Goal: Task Accomplishment & Management: Use online tool/utility

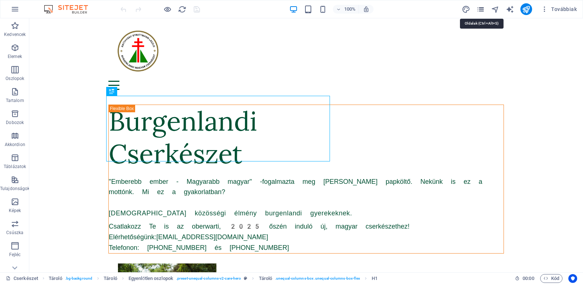
click at [481, 10] on icon "pages" at bounding box center [481, 9] width 8 height 8
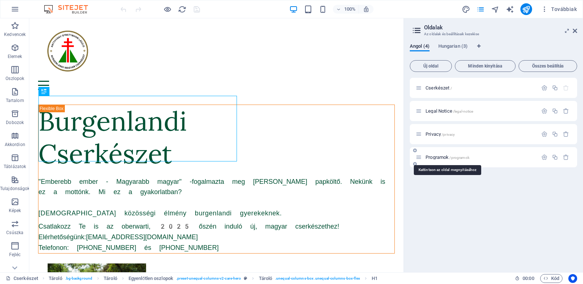
click at [440, 157] on span "Programok /programok" at bounding box center [448, 156] width 44 height 5
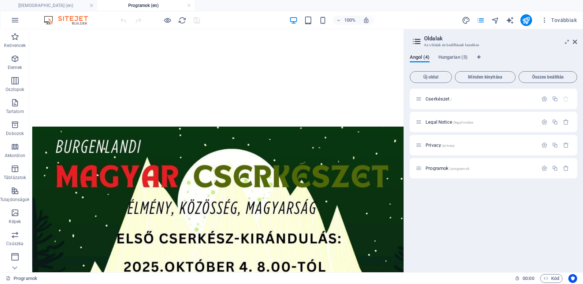
scroll to position [267, 0]
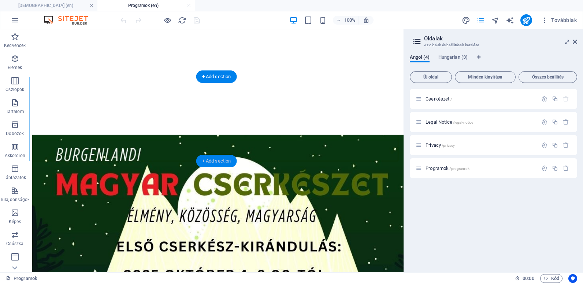
click at [209, 159] on div "+ Add section" at bounding box center [216, 161] width 41 height 12
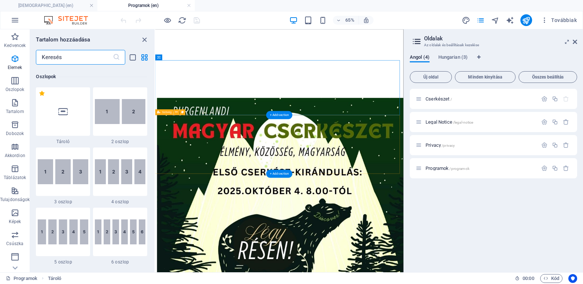
scroll to position [1282, 0]
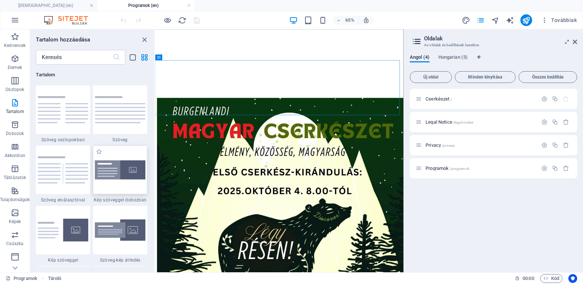
drag, startPoint x: 115, startPoint y: 177, endPoint x: 155, endPoint y: 138, distance: 56.2
click at [115, 177] on img at bounding box center [120, 169] width 51 height 19
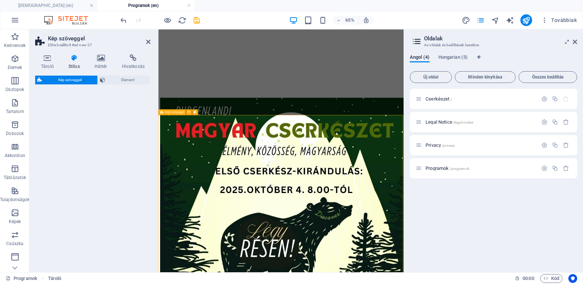
select select "rem"
select select "px"
select select "preset-text-with-image-v4-boxed"
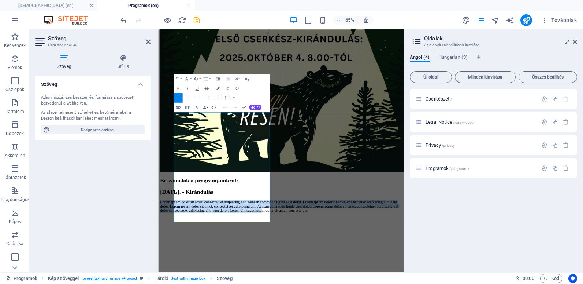
scroll to position [551, 0]
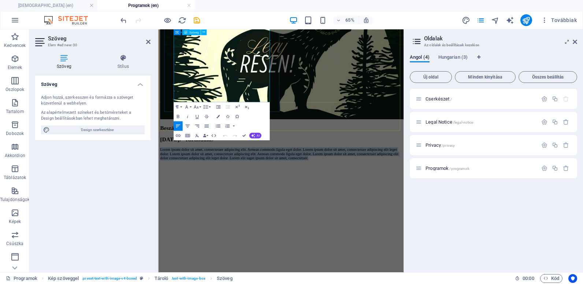
drag, startPoint x: 184, startPoint y: 262, endPoint x: 326, endPoint y: 132, distance: 193.2
click at [326, 210] on p "Lorem ipsum dolor sit amet, consectetuer adipiscing elit. Aenean commodo ligula…" at bounding box center [347, 220] width 372 height 20
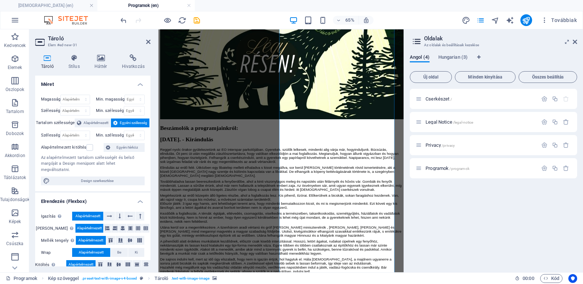
click at [186, 277] on span ". text-with-image-image" at bounding box center [190, 278] width 38 height 9
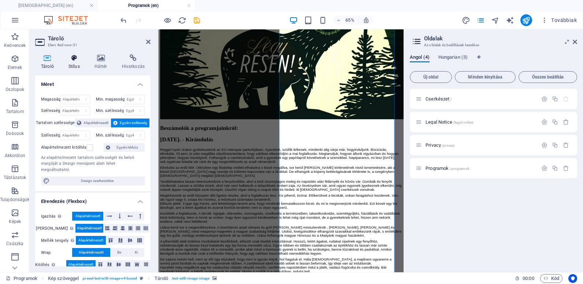
click at [75, 61] on icon at bounding box center [74, 57] width 23 height 7
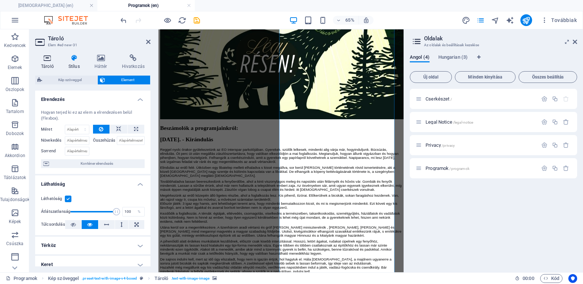
click at [44, 61] on icon at bounding box center [47, 57] width 25 height 7
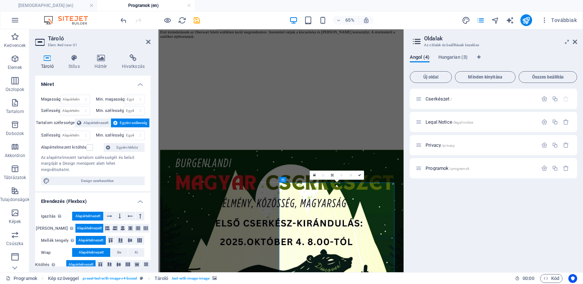
scroll to position [182, 0]
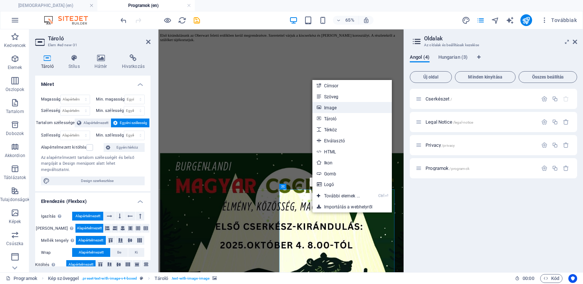
click at [339, 108] on link "Image" at bounding box center [353, 107] width 80 height 11
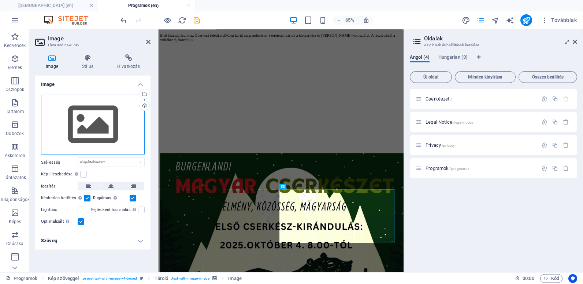
click at [107, 110] on div "Húzza ide a fájlokat, kattintson a fájlok kiválasztásához, vagy válasszon fájlo…" at bounding box center [93, 125] width 104 height 60
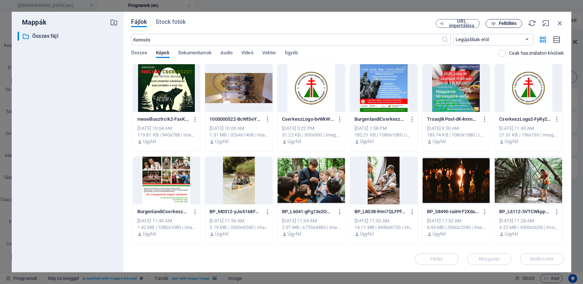
click at [501, 25] on span "Feltöltés" at bounding box center [508, 23] width 18 height 4
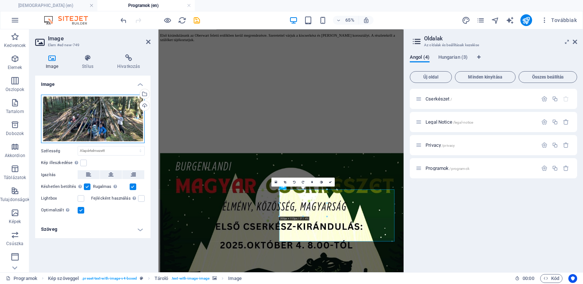
click at [72, 99] on div "Húzza ide a fájlokat, kattintson a fájlok kiválasztásához, vagy válasszon fájlo…" at bounding box center [93, 119] width 104 height 49
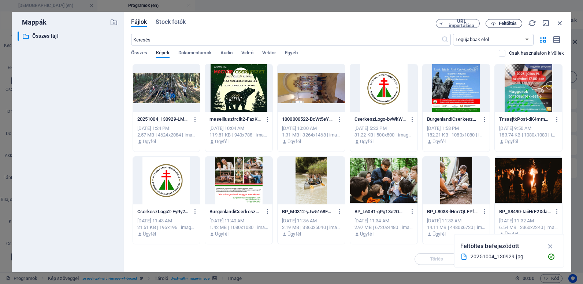
click at [514, 23] on span "Feltöltés" at bounding box center [508, 23] width 18 height 4
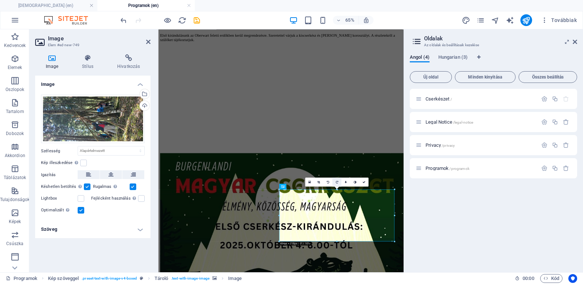
click at [336, 180] on icon at bounding box center [337, 181] width 3 height 3
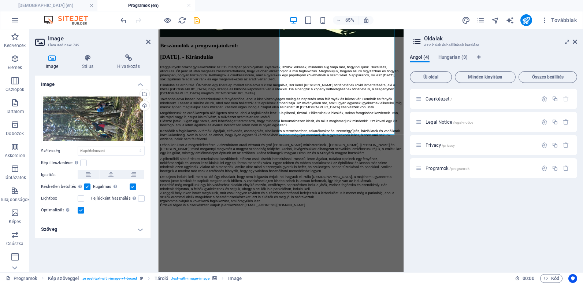
scroll to position [688, 0]
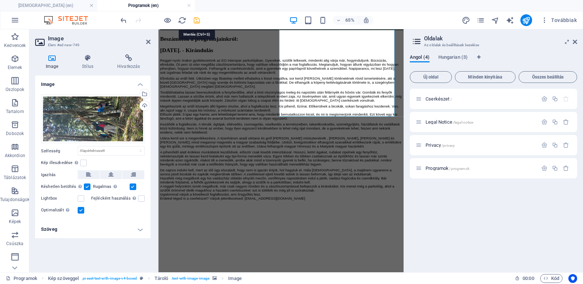
click at [197, 17] on icon "save" at bounding box center [197, 20] width 8 height 8
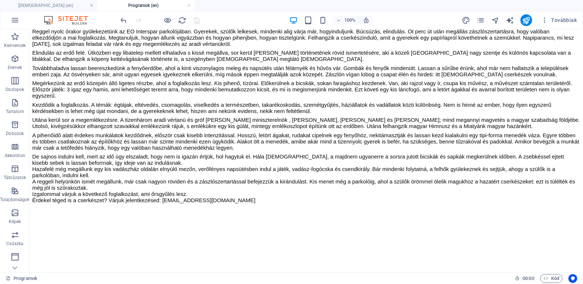
scroll to position [969, 0]
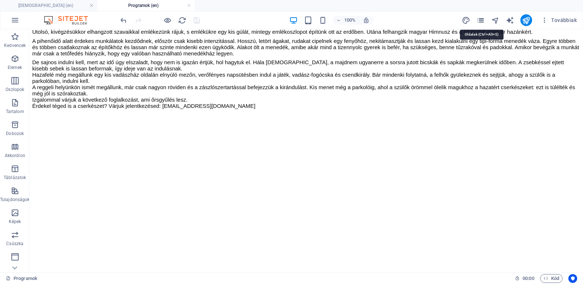
click at [481, 18] on icon "pages" at bounding box center [481, 20] width 8 height 8
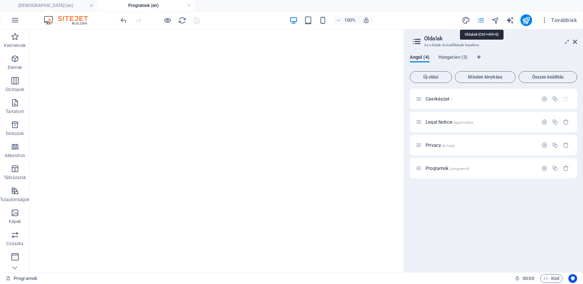
scroll to position [1021, 0]
click at [452, 54] on span "Hungarian (3)" at bounding box center [453, 58] width 29 height 10
click at [439, 123] on span "Programok /programok" at bounding box center [448, 121] width 44 height 5
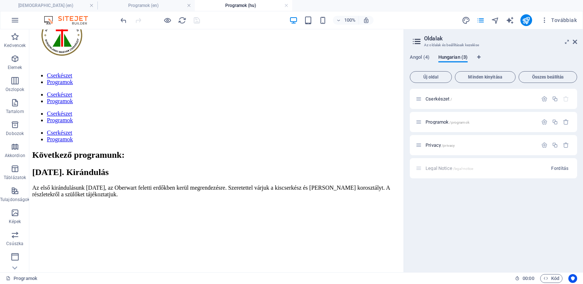
scroll to position [0, 0]
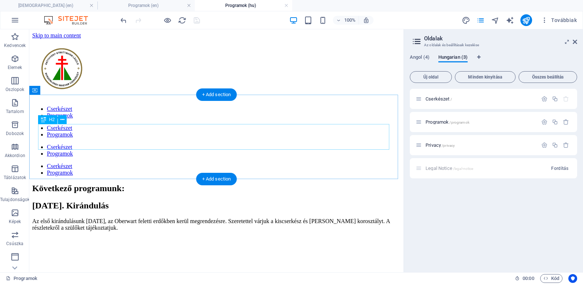
click at [197, 183] on div "Következő programunk:" at bounding box center [216, 188] width 369 height 10
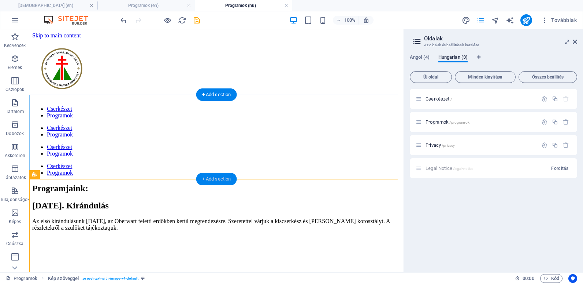
click at [203, 178] on div "+ Add section" at bounding box center [216, 179] width 41 height 12
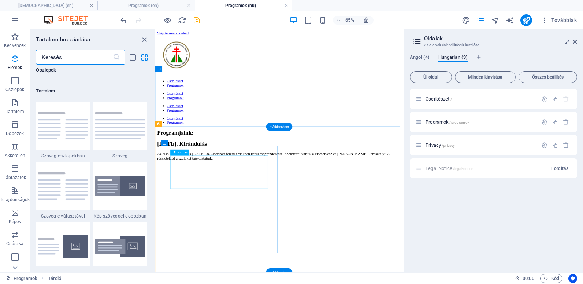
scroll to position [1282, 0]
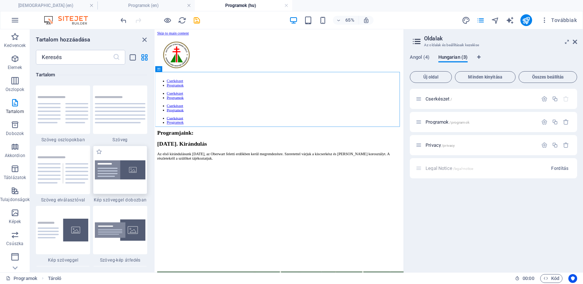
click at [109, 175] on img at bounding box center [120, 169] width 51 height 19
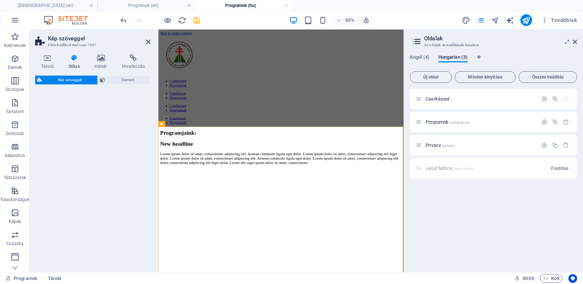
drag, startPoint x: 138, startPoint y: 162, endPoint x: 83, endPoint y: 202, distance: 67.7
click at [135, 166] on div "Kép szöveggel Element" at bounding box center [92, 170] width 115 height 191
select select "rem"
select select "px"
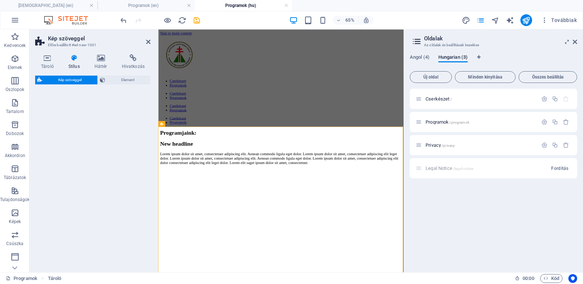
select select "preset-text-with-image-v4-boxed"
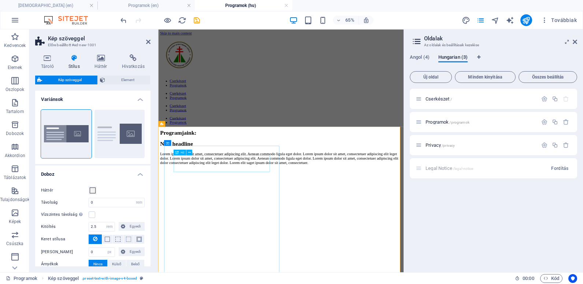
click at [240, 210] on div "New headline" at bounding box center [347, 205] width 372 height 10
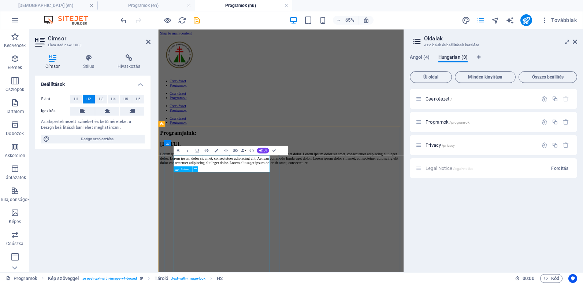
click at [226, 237] on div "Lorem ipsum dolor sit amet, consectetuer adipiscing elit. Aenean commodo ligula…" at bounding box center [347, 228] width 372 height 20
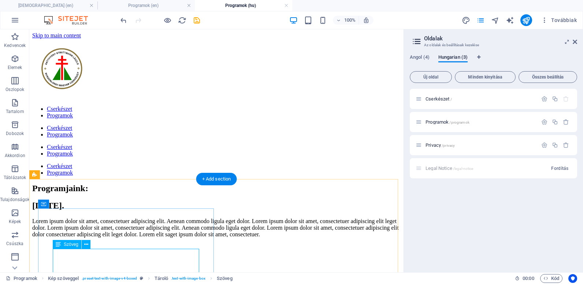
click at [53, 237] on div "Lorem ipsum dolor sit amet, consectetuer adipiscing elit. Aenean commodo ligula…" at bounding box center [216, 228] width 369 height 20
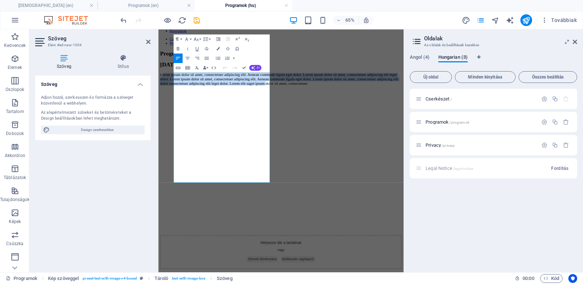
scroll to position [153, 0]
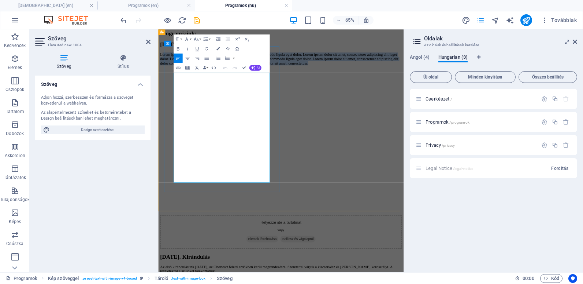
drag, startPoint x: 184, startPoint y: 255, endPoint x: 324, endPoint y: 253, distance: 140.3
click at [324, 85] on p "Lorem ipsum dolor sit amet, consectetuer adipiscing elit. Aenean commodo ligula…" at bounding box center [347, 75] width 372 height 20
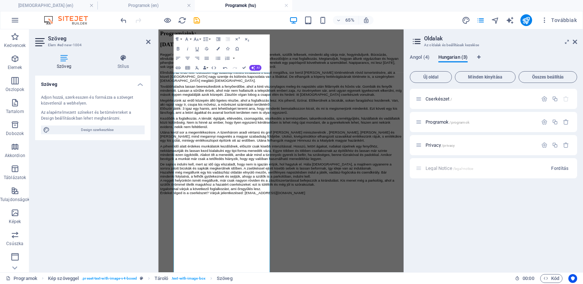
click at [410, 283] on figure at bounding box center [347, 283] width 372 height 0
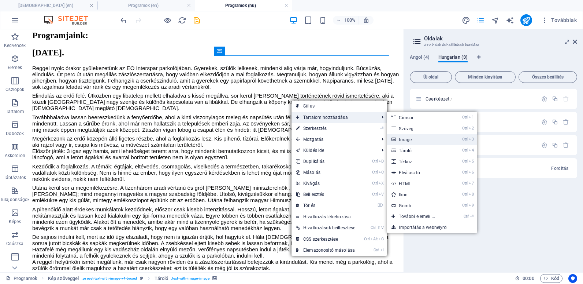
click at [417, 136] on link "Ctrl 3 Image" at bounding box center [418, 139] width 63 height 11
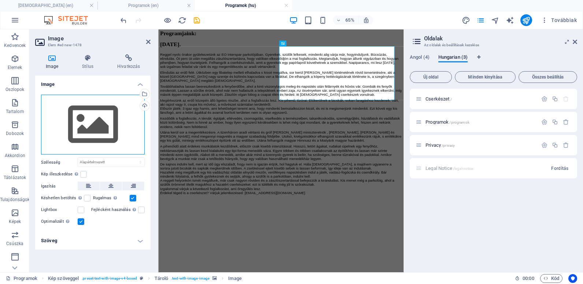
click at [92, 114] on div "Húzza ide a fájlokat, kattintson a fájlok kiválasztásához, vagy válasszon fájlo…" at bounding box center [93, 125] width 104 height 60
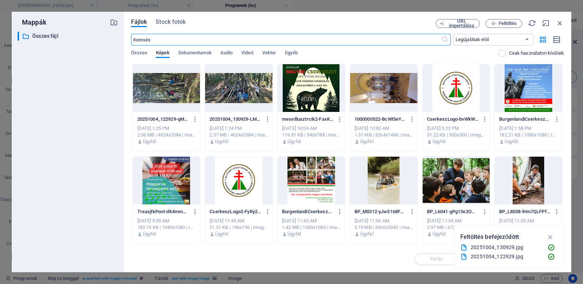
click at [175, 94] on div at bounding box center [166, 88] width 67 height 48
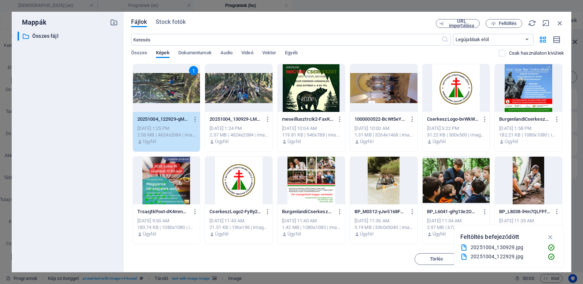
click at [175, 94] on div "1" at bounding box center [166, 88] width 67 height 48
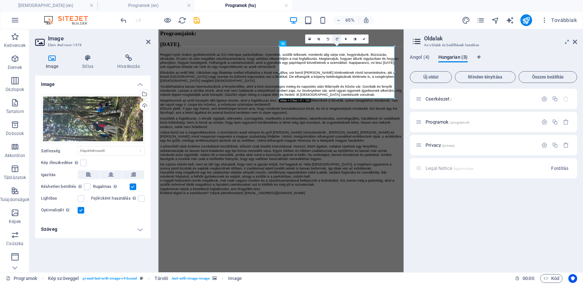
click at [336, 37] on link at bounding box center [336, 38] width 9 height 9
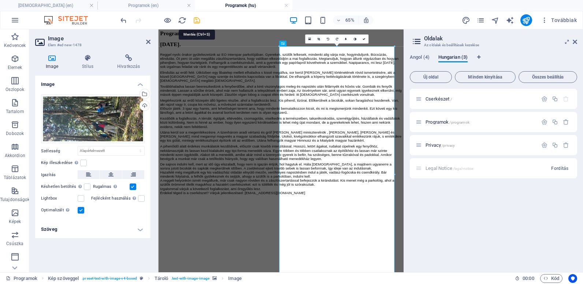
click at [198, 20] on icon "save" at bounding box center [197, 20] width 8 height 8
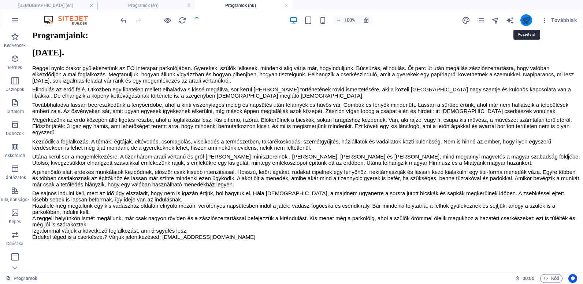
click at [526, 20] on icon "publish" at bounding box center [526, 20] width 8 height 8
